Goal: Information Seeking & Learning: Learn about a topic

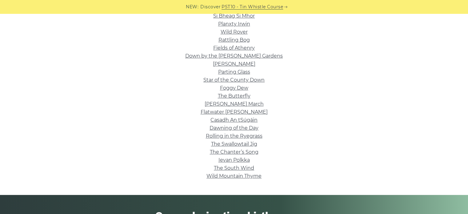
scroll to position [185, 0]
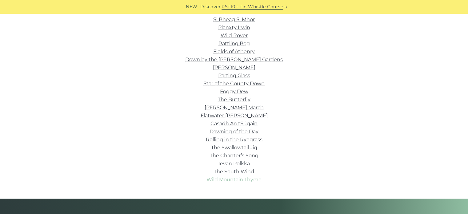
click at [232, 181] on link "Wild Mountain Thyme" at bounding box center [233, 180] width 55 height 6
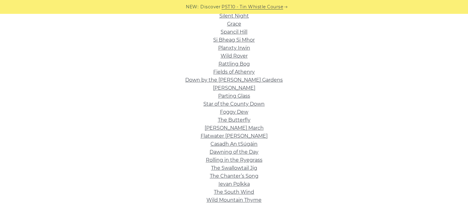
scroll to position [154, 0]
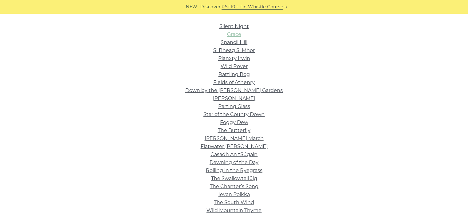
click at [231, 36] on link "Grace" at bounding box center [234, 34] width 14 height 6
click at [240, 121] on link "Foggy Dew" at bounding box center [234, 122] width 28 height 6
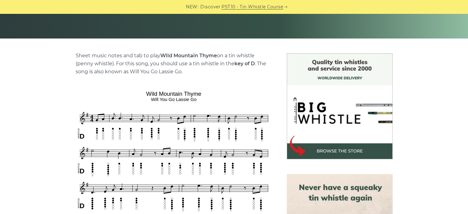
scroll to position [154, 0]
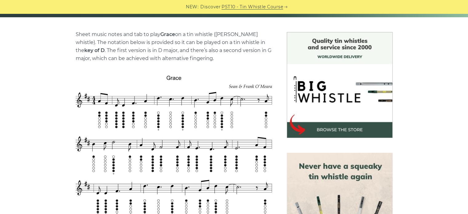
scroll to position [123, 0]
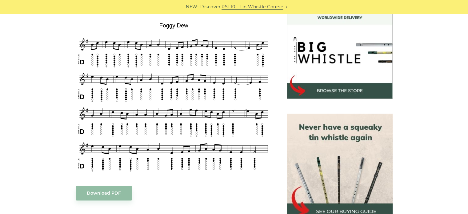
scroll to position [185, 0]
